Goal: Information Seeking & Learning: Learn about a topic

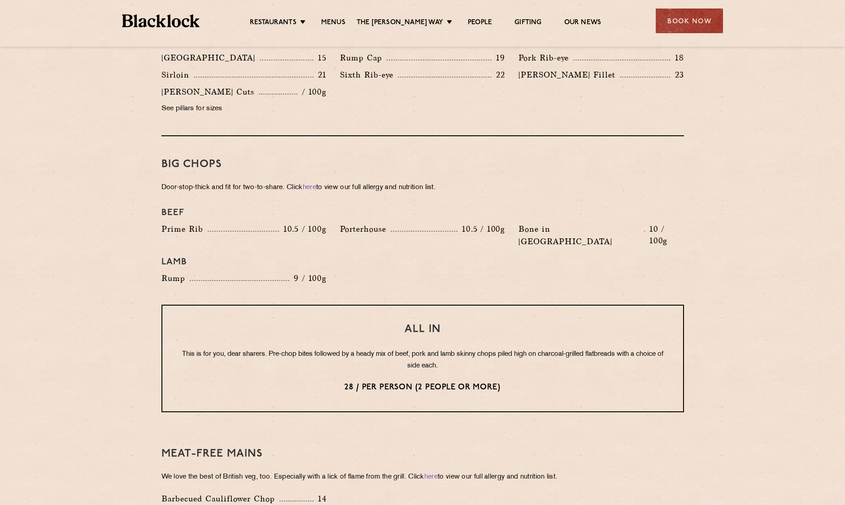
scroll to position [1121, 0]
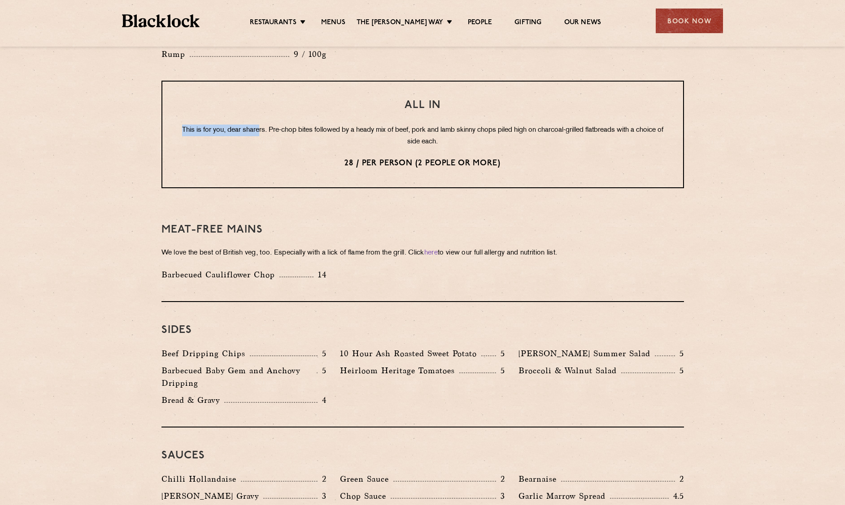
drag, startPoint x: 265, startPoint y: 109, endPoint x: 271, endPoint y: 110, distance: 5.8
click at [271, 125] on p "This is for you, dear sharers. Pre-chop bites followed by a heady mix of beef, …" at bounding box center [422, 136] width 485 height 23
click at [314, 125] on p "This is for you, dear sharers. Pre-chop bites followed by a heady mix of beef, …" at bounding box center [422, 136] width 485 height 23
drag, startPoint x: 279, startPoint y: 101, endPoint x: 300, endPoint y: 103, distance: 21.6
click at [300, 125] on p "This is for you, dear sharers. Pre-chop bites followed by a heady mix of beef, …" at bounding box center [422, 136] width 485 height 23
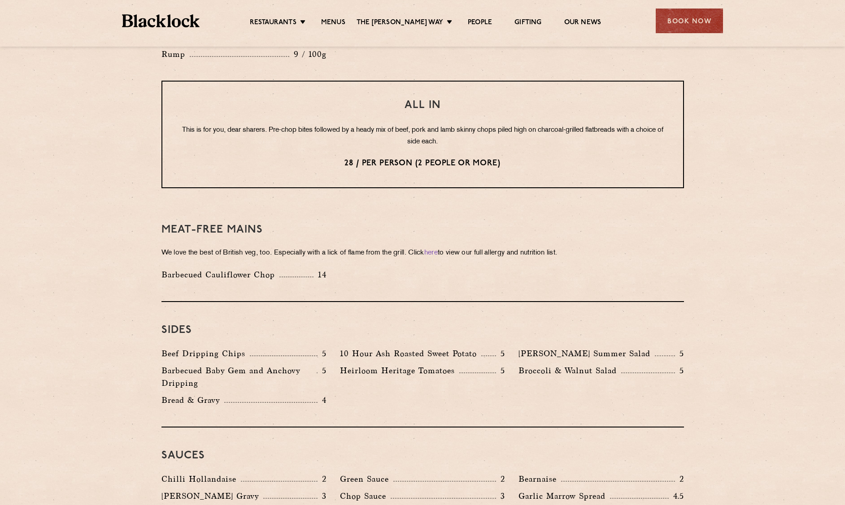
click at [274, 158] on p "28 / per person (2 people or more)" at bounding box center [422, 164] width 485 height 12
click at [400, 125] on p "This is for you, dear sharers. Pre-chop bites followed by a heady mix of beef, …" at bounding box center [422, 136] width 485 height 23
click at [434, 125] on p "This is for you, dear sharers. Pre-chop bites followed by a heady mix of beef, …" at bounding box center [422, 136] width 485 height 23
drag, startPoint x: 431, startPoint y: 107, endPoint x: 458, endPoint y: 105, distance: 26.5
click at [434, 125] on p "This is for you, dear sharers. Pre-chop bites followed by a heady mix of beef, …" at bounding box center [422, 136] width 485 height 23
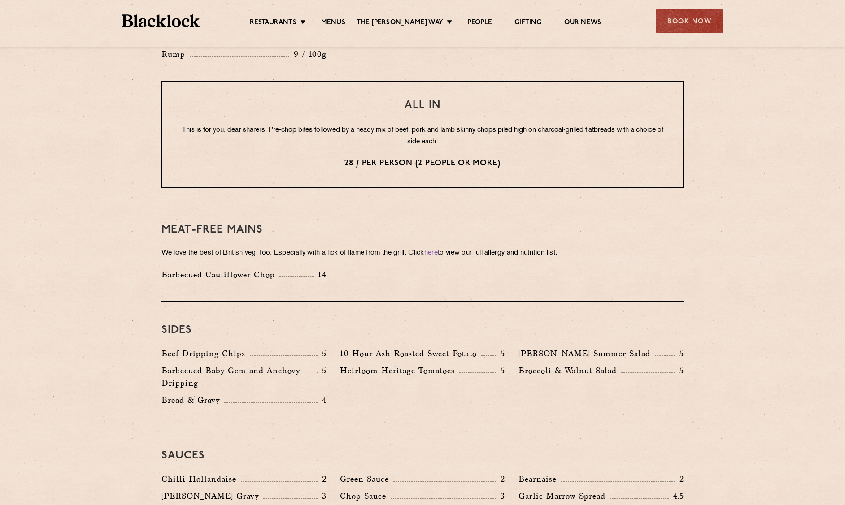
click at [462, 125] on p "This is for you, dear sharers. Pre-chop bites followed by a heady mix of beef, …" at bounding box center [422, 136] width 485 height 23
drag, startPoint x: 494, startPoint y: 104, endPoint x: 531, endPoint y: 104, distance: 37.7
click at [495, 125] on p "This is for you, dear sharers. Pre-chop bites followed by a heady mix of beef, …" at bounding box center [422, 136] width 485 height 23
drag, startPoint x: 531, startPoint y: 104, endPoint x: 577, endPoint y: 109, distance: 45.6
click at [537, 125] on p "This is for you, dear sharers. Pre-chop bites followed by a heady mix of beef, …" at bounding box center [422, 136] width 485 height 23
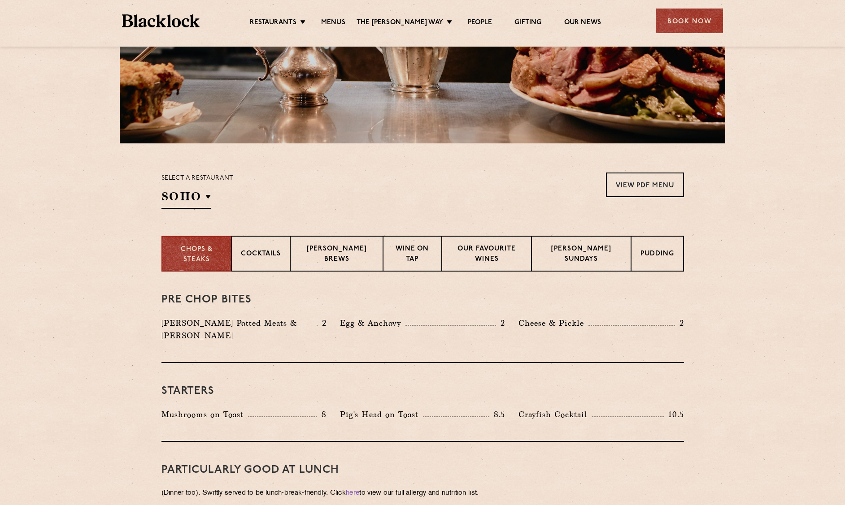
scroll to position [0, 0]
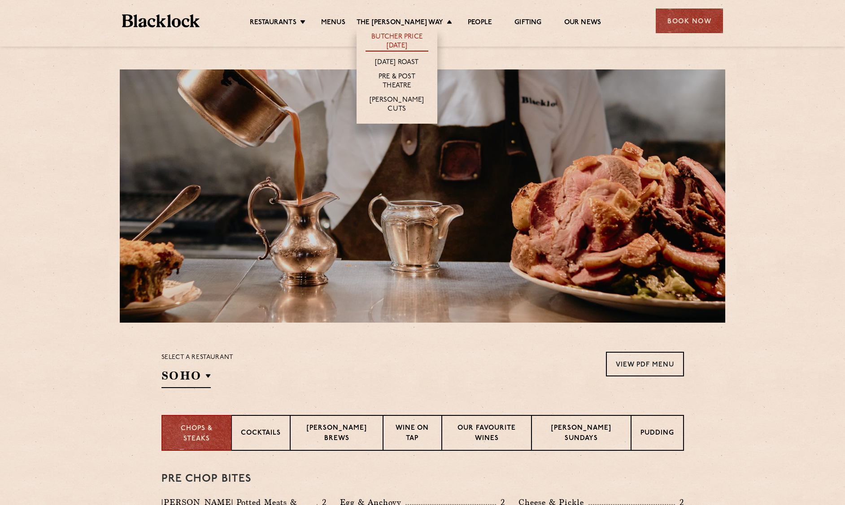
click at [404, 39] on link "Butcher Price [DATE]" at bounding box center [396, 42] width 63 height 19
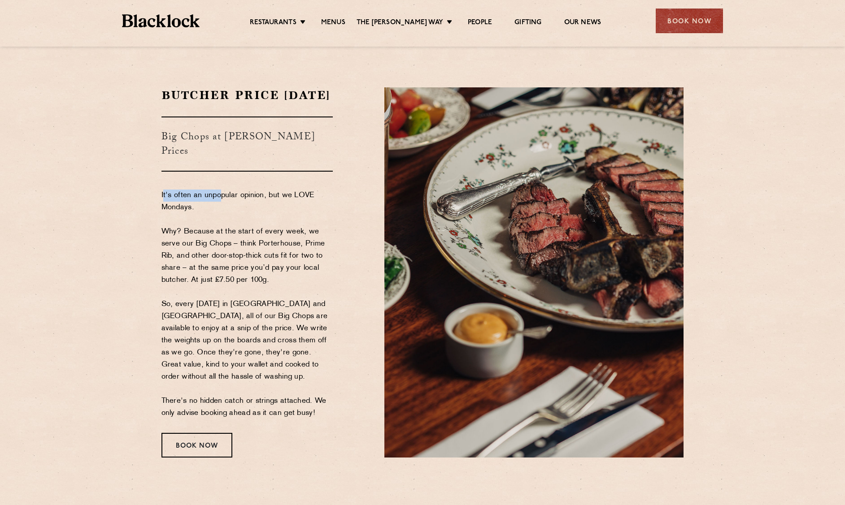
drag, startPoint x: 164, startPoint y: 203, endPoint x: 219, endPoint y: 203, distance: 55.2
click at [219, 203] on p "It's often an unpopular opinion, but we LOVE Mondays. Why? Because at the start…" at bounding box center [247, 305] width 172 height 230
drag, startPoint x: 266, startPoint y: 217, endPoint x: 283, endPoint y: 217, distance: 16.6
click at [283, 217] on p "It's often an unpopular opinion, but we LOVE Mondays. Why? Because at the start…" at bounding box center [247, 305] width 172 height 230
click at [290, 216] on p "It's often an unpopular opinion, but we LOVE Mondays. Why? Because at the start…" at bounding box center [247, 305] width 172 height 230
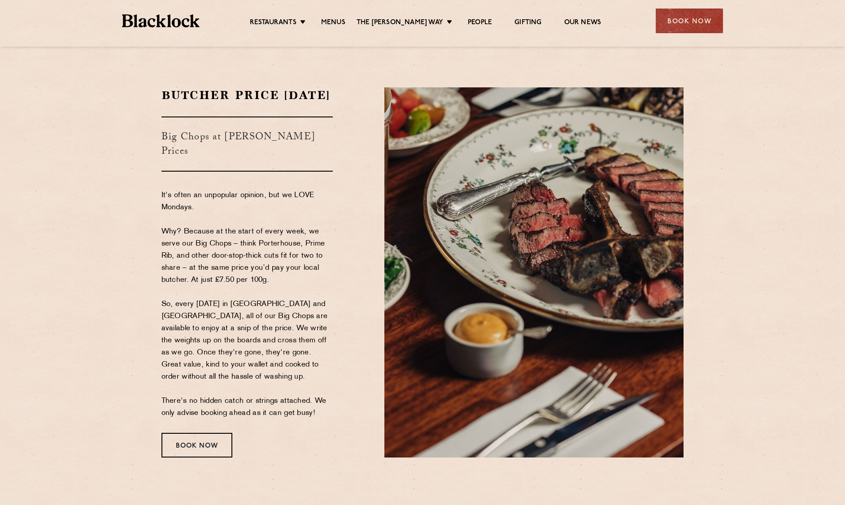
click at [272, 213] on p "It's often an unpopular opinion, but we LOVE Mondays. Why? Because at the start…" at bounding box center [247, 305] width 172 height 230
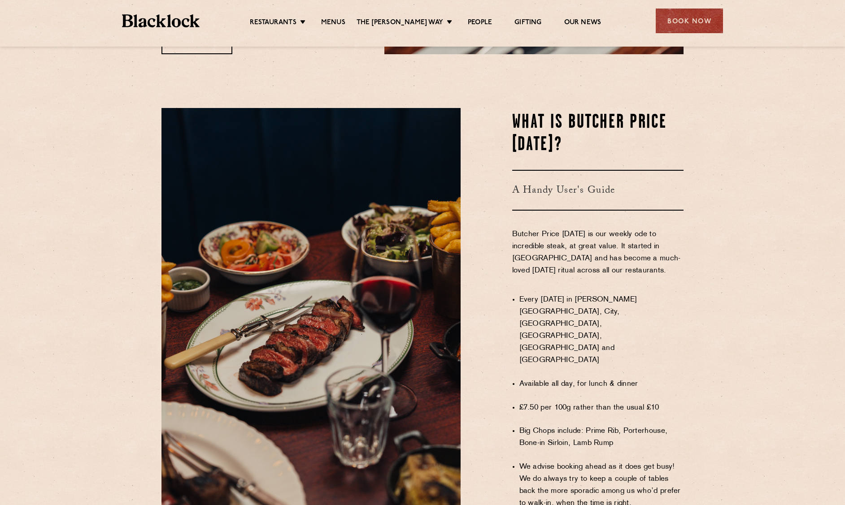
scroll to position [538, 0]
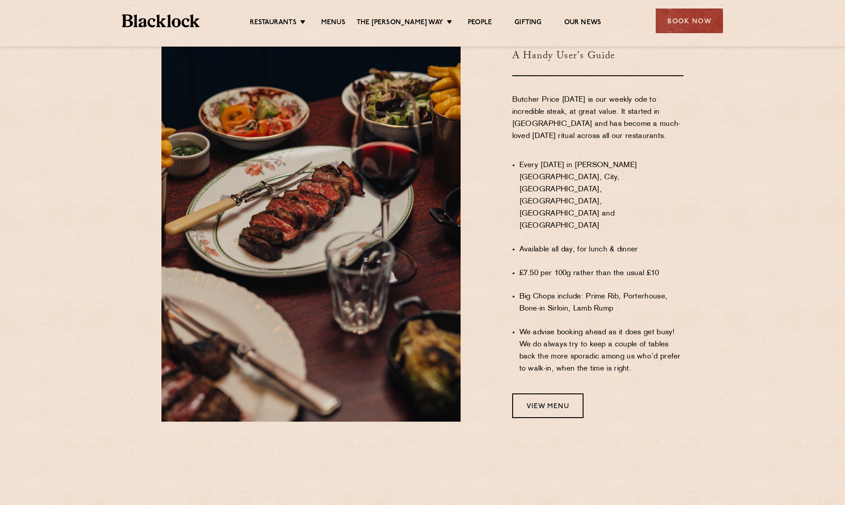
click at [692, 189] on div "WHAT IS BUTCHER PRICE [DATE]? A Handy User's Guide Butcher Price [DATE] is our …" at bounding box center [422, 198] width 545 height 448
drag, startPoint x: 700, startPoint y: 186, endPoint x: 731, endPoint y: 169, distance: 36.3
click at [700, 185] on section "WHAT IS BUTCHER PRICE [DATE]? A Handy User's Guide Butcher Price [DATE] is our …" at bounding box center [422, 198] width 845 height 502
click at [731, 169] on section "WHAT IS BUTCHER PRICE [DATE]? A Handy User's Guide Butcher Price [DATE] is our …" at bounding box center [422, 198] width 845 height 502
click at [738, 169] on section "WHAT IS BUTCHER PRICE [DATE]? A Handy User's Guide Butcher Price [DATE] is our …" at bounding box center [422, 198] width 845 height 502
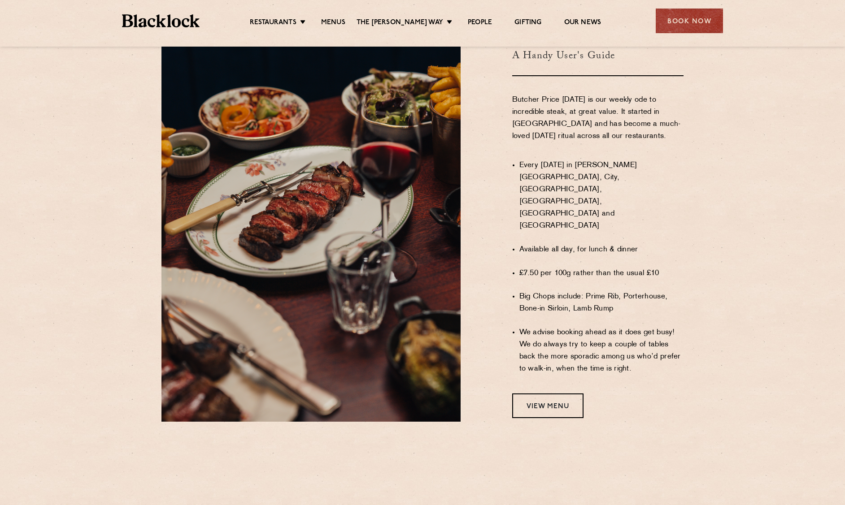
click at [594, 184] on li "Every [DATE] in [PERSON_NAME][GEOGRAPHIC_DATA], City, [GEOGRAPHIC_DATA], [GEOGR…" at bounding box center [601, 196] width 165 height 73
drag, startPoint x: 559, startPoint y: 198, endPoint x: 570, endPoint y: 199, distance: 11.7
click at [560, 198] on li "Every [DATE] in [PERSON_NAME][GEOGRAPHIC_DATA], City, [GEOGRAPHIC_DATA], [GEOGR…" at bounding box center [601, 196] width 165 height 73
drag, startPoint x: 678, startPoint y: 188, endPoint x: 709, endPoint y: 182, distance: 32.5
click at [682, 188] on li "Every [DATE] in [PERSON_NAME][GEOGRAPHIC_DATA], City, [GEOGRAPHIC_DATA], [GEOGR…" at bounding box center [601, 196] width 165 height 73
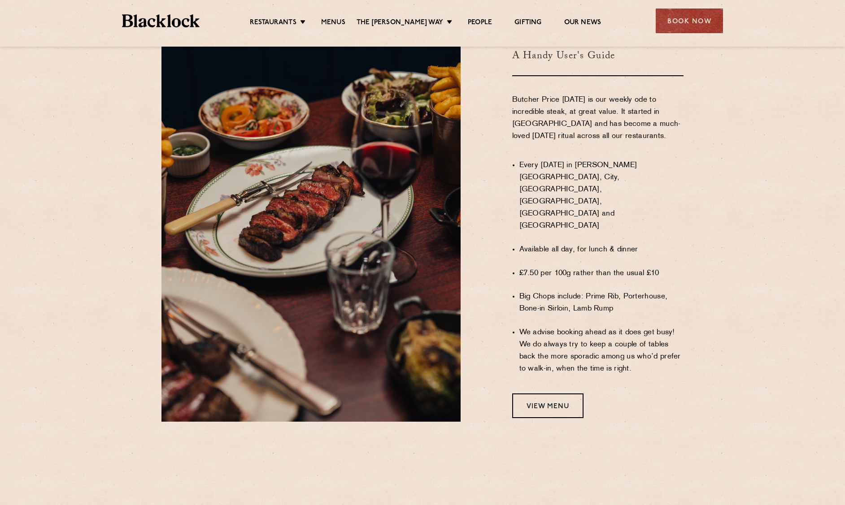
click at [709, 182] on section "WHAT IS BUTCHER PRICE [DATE]? A Handy User's Guide Butcher Price [DATE] is our …" at bounding box center [422, 198] width 845 height 502
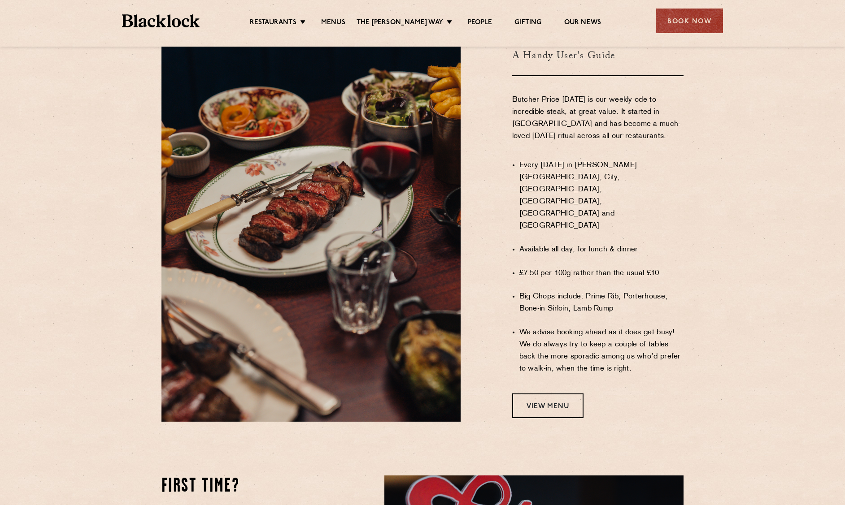
scroll to position [718, 0]
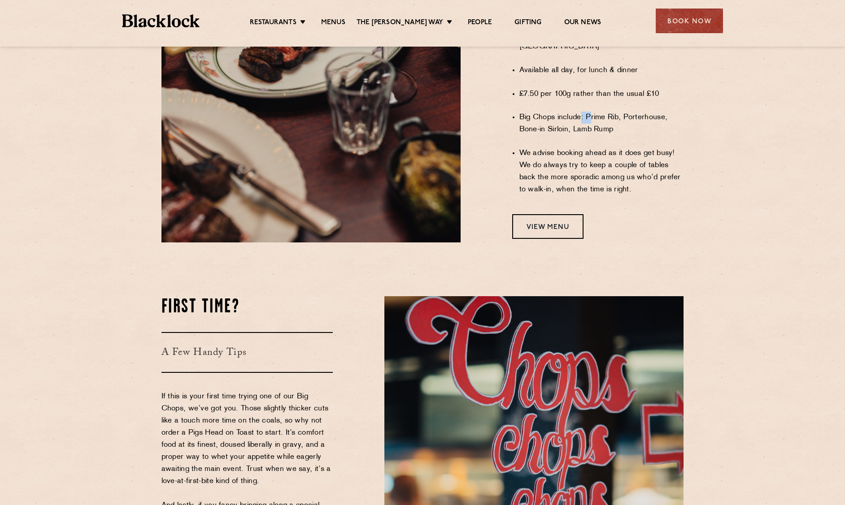
drag, startPoint x: 582, startPoint y: 99, endPoint x: 626, endPoint y: 103, distance: 44.1
click at [604, 112] on li "Big Chops include: Prime Rib, Porterhouse, Bone-in Sirloin, Lamb Rump" at bounding box center [601, 124] width 165 height 24
click at [646, 112] on li "Big Chops include: Prime Rib, Porterhouse, Bone-in Sirloin, Lamb Rump" at bounding box center [601, 124] width 165 height 24
click at [667, 117] on li "Big Chops include: Prime Rib, Porterhouse, Bone-in Sirloin, Lamb Rump" at bounding box center [601, 124] width 165 height 24
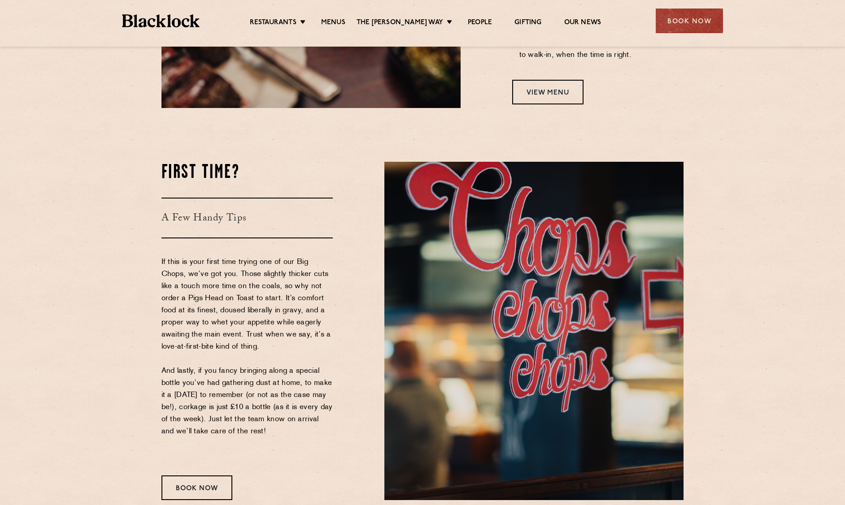
scroll to position [762, 0]
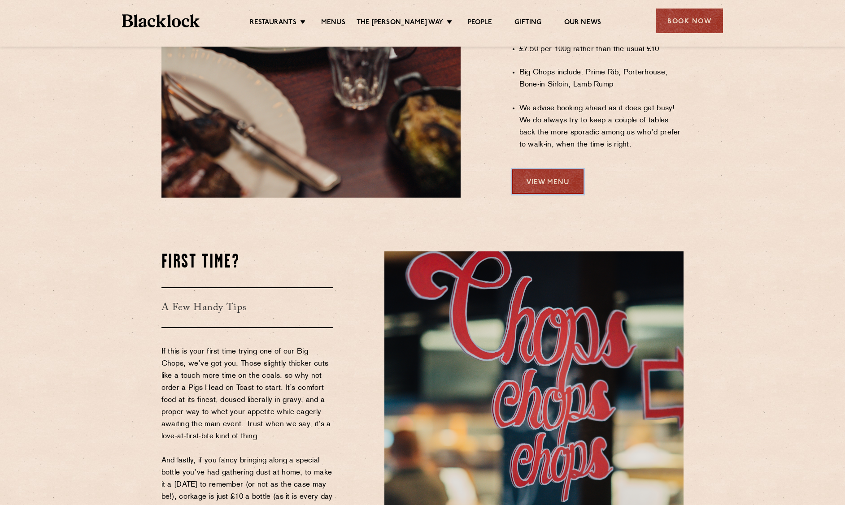
click at [554, 170] on link "View Menu" at bounding box center [547, 182] width 71 height 25
